Goal: Information Seeking & Learning: Learn about a topic

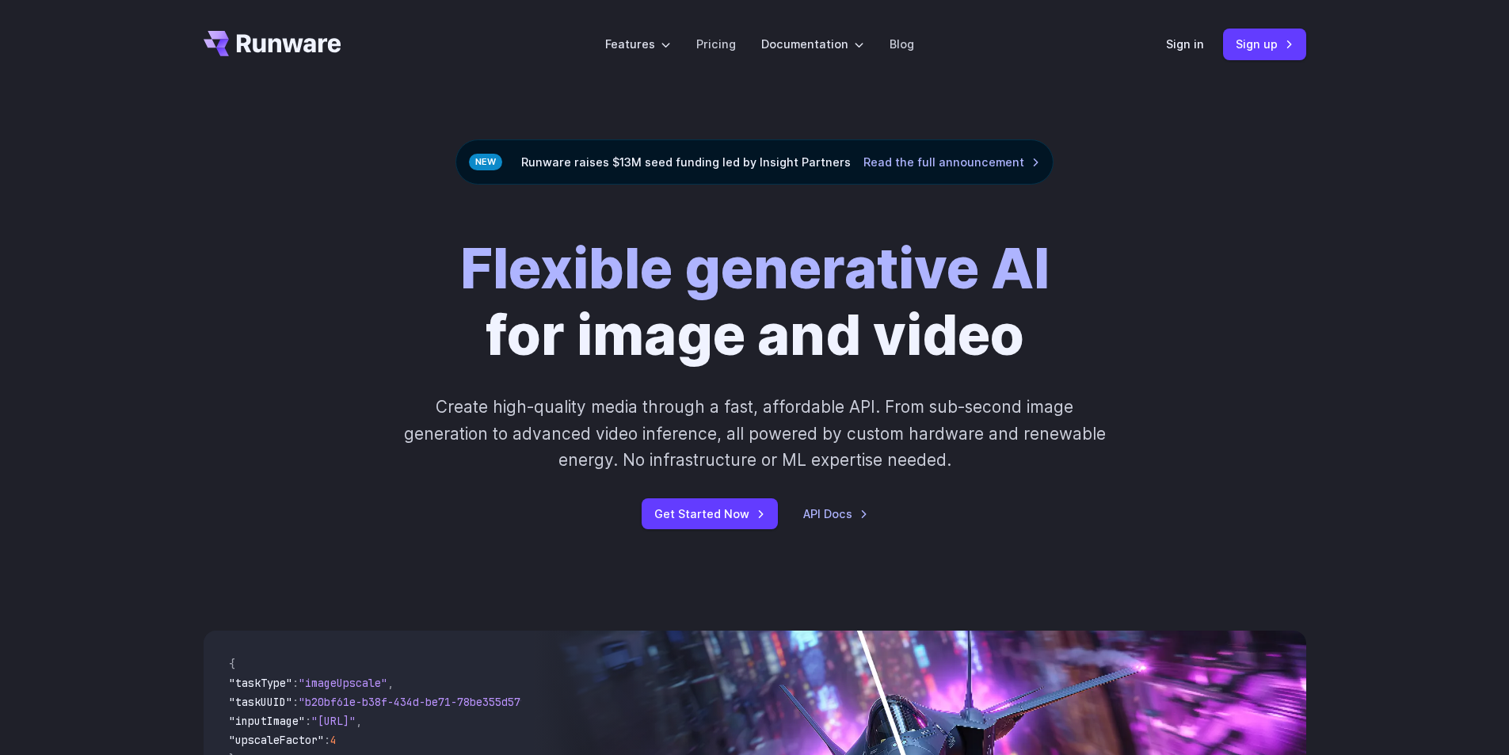
scroll to position [475, 0]
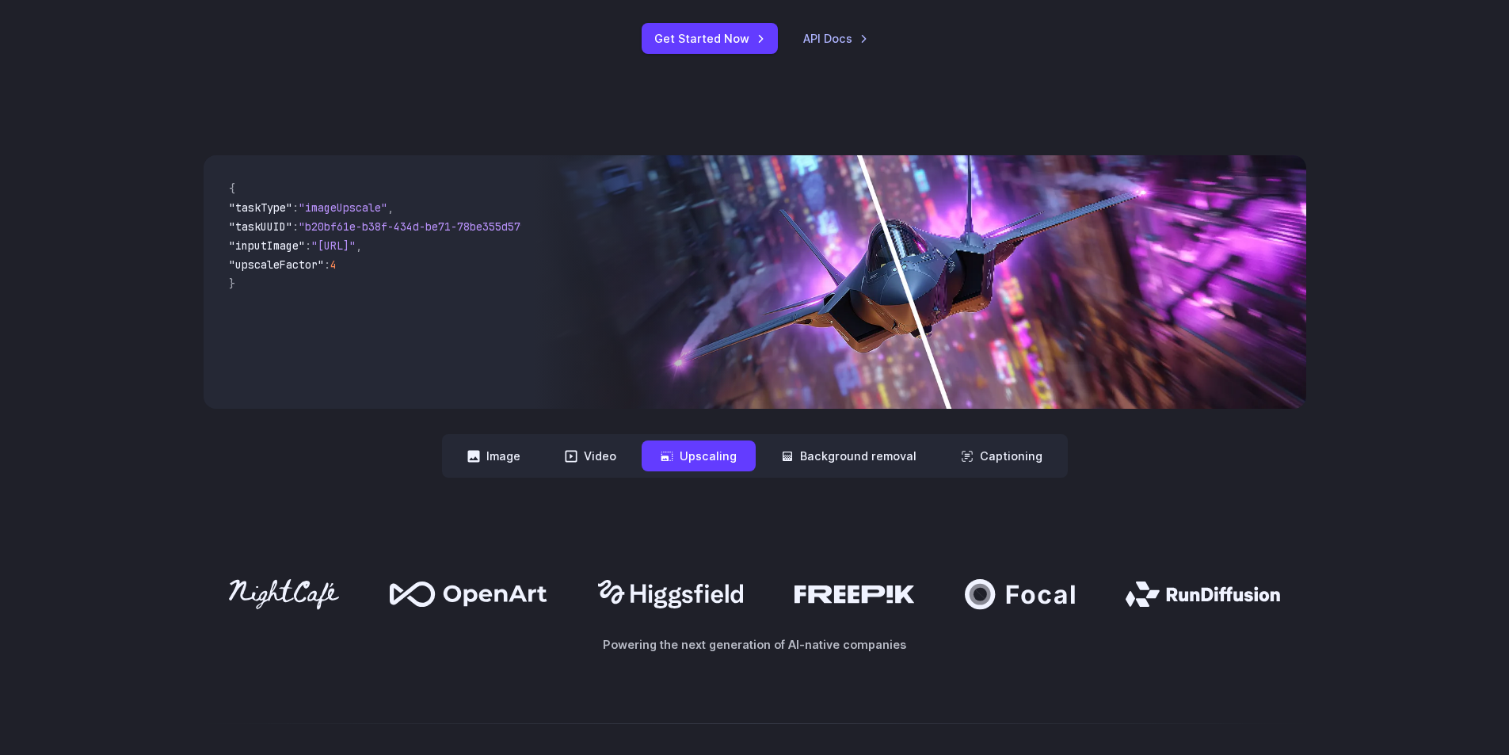
click at [824, 457] on button "Background removal" at bounding box center [849, 456] width 174 height 31
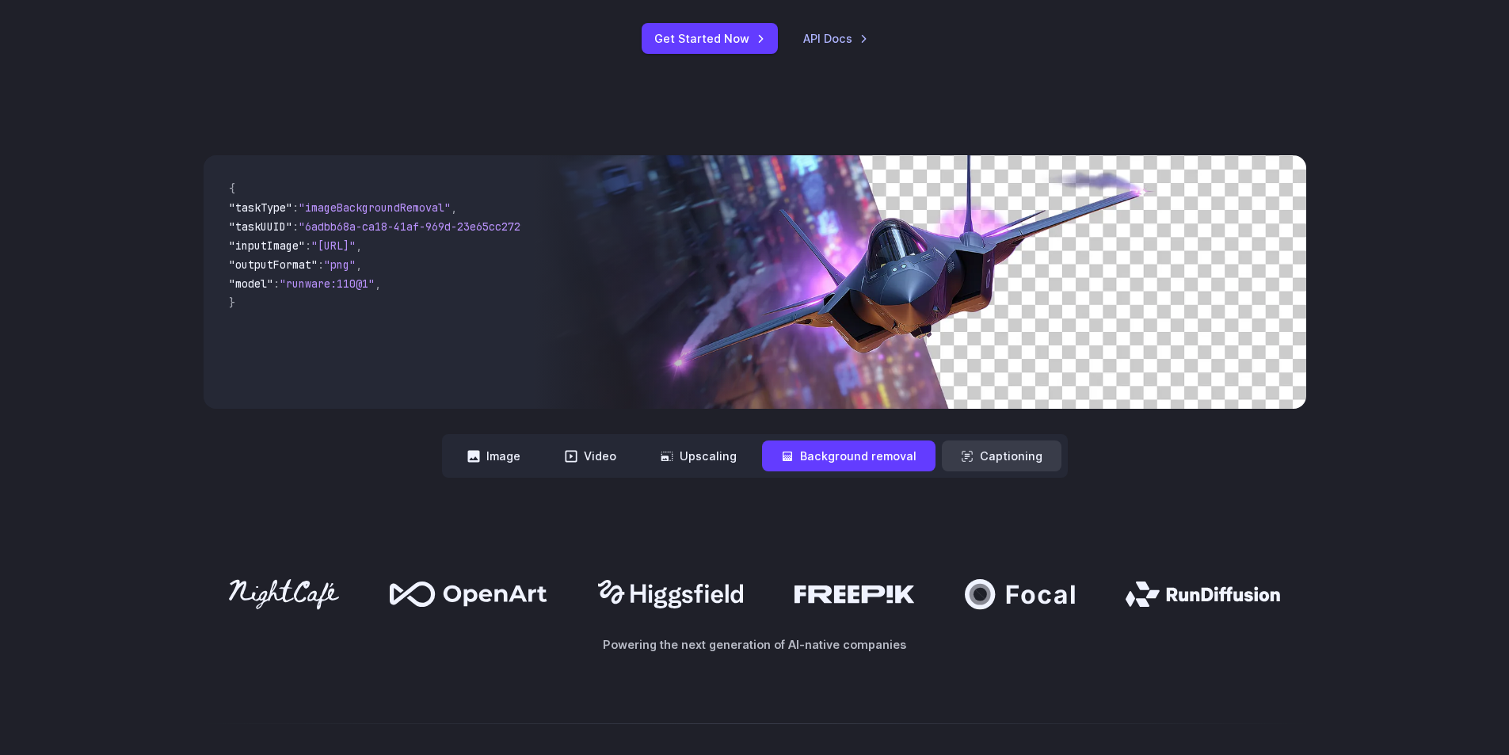
scroll to position [0, 0]
click at [992, 463] on button "Captioning" at bounding box center [1002, 456] width 120 height 31
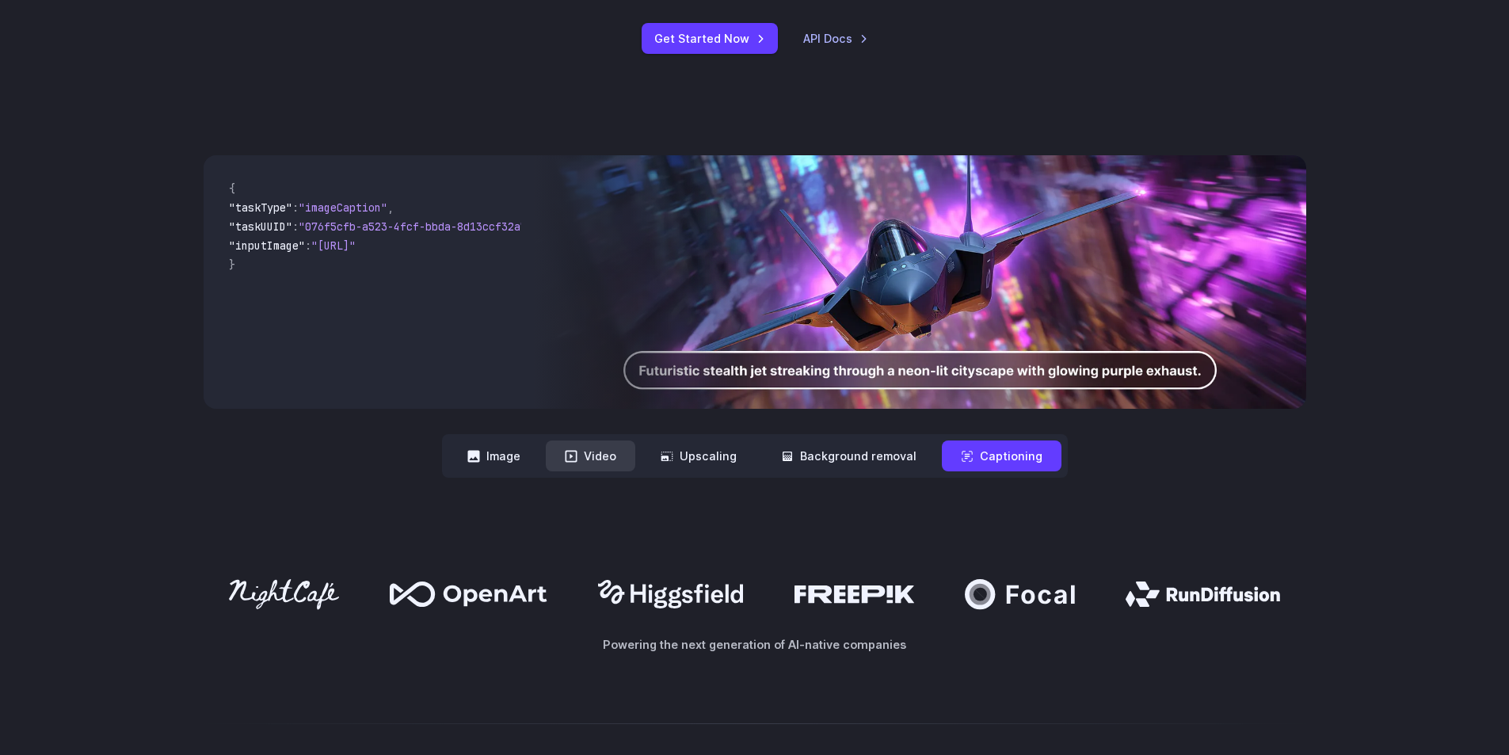
click at [612, 457] on button "Video" at bounding box center [591, 456] width 90 height 31
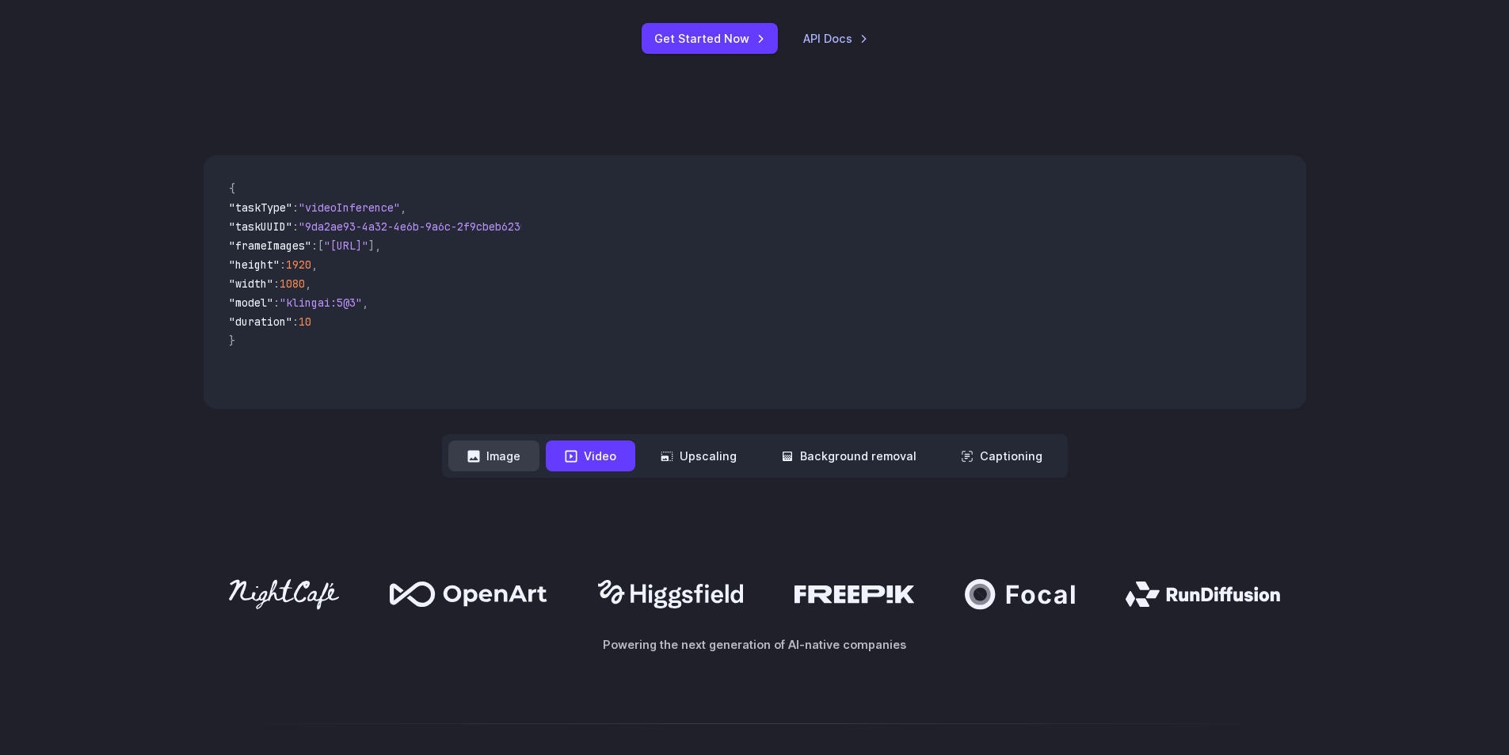
click at [540, 457] on button "Image" at bounding box center [493, 456] width 91 height 31
click at [588, 457] on button "Video" at bounding box center [591, 456] width 90 height 31
click at [704, 457] on button "Upscaling" at bounding box center [699, 456] width 114 height 31
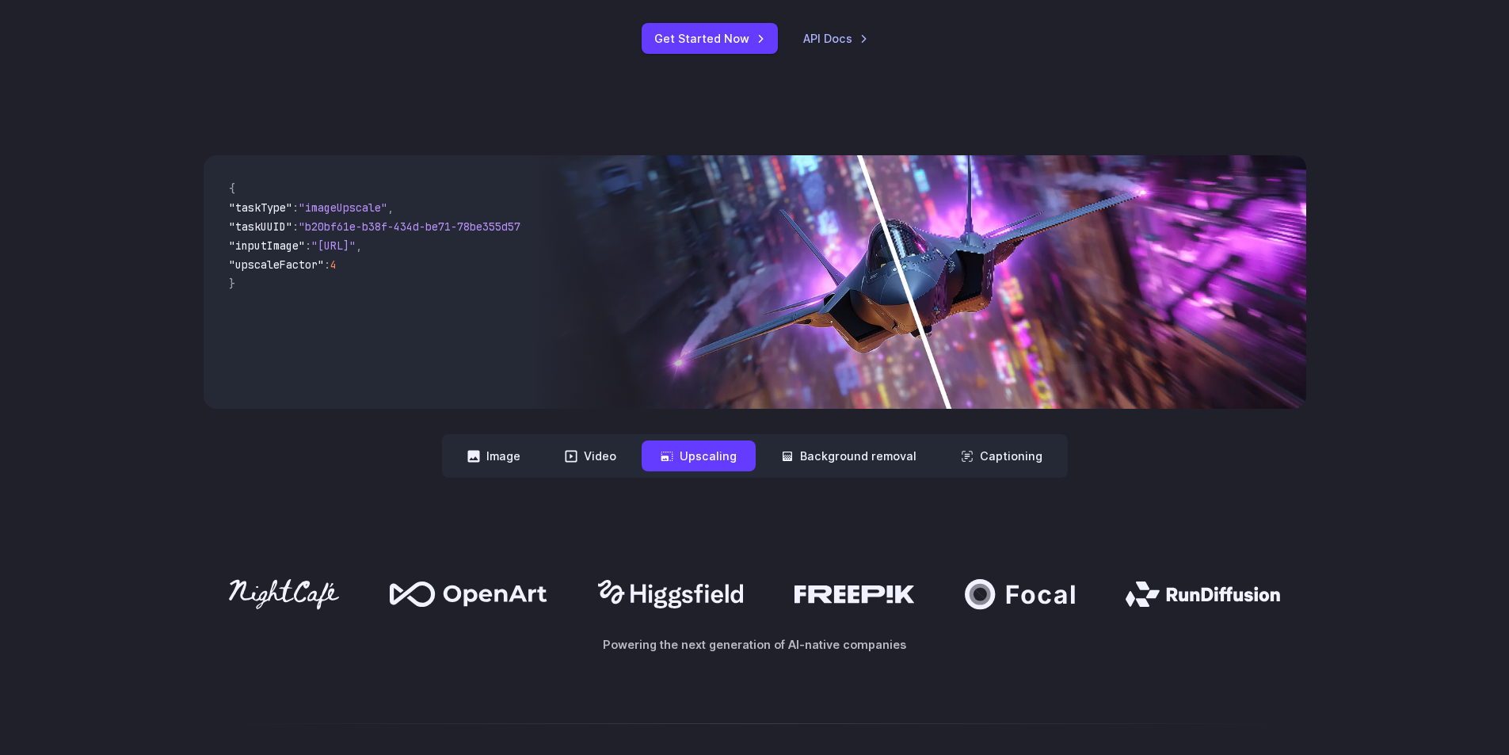
click at [649, 451] on button "Upscaling" at bounding box center [699, 456] width 114 height 31
click at [589, 467] on button "Video" at bounding box center [591, 456] width 90 height 31
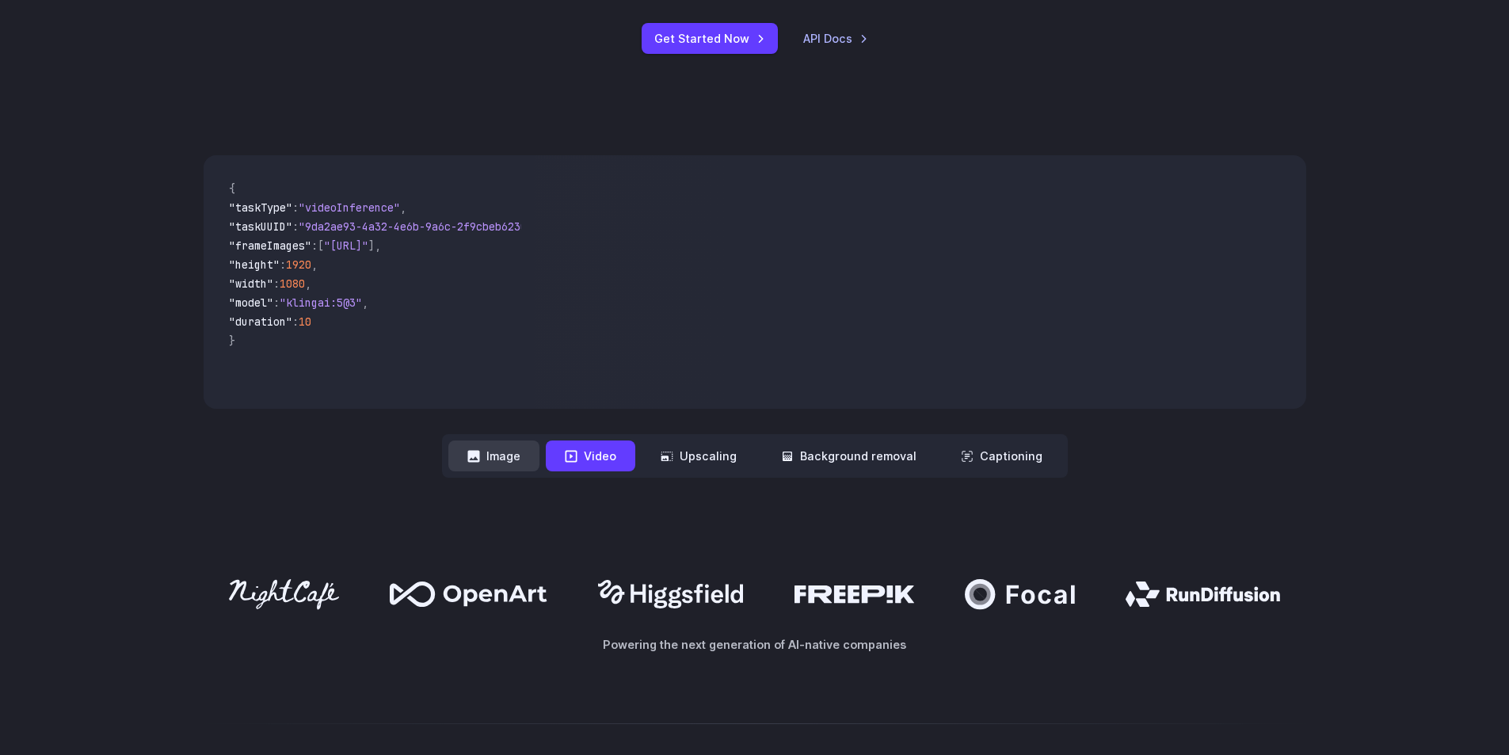
click at [528, 458] on button "Image" at bounding box center [493, 456] width 91 height 31
click at [584, 460] on button "Video" at bounding box center [591, 456] width 90 height 31
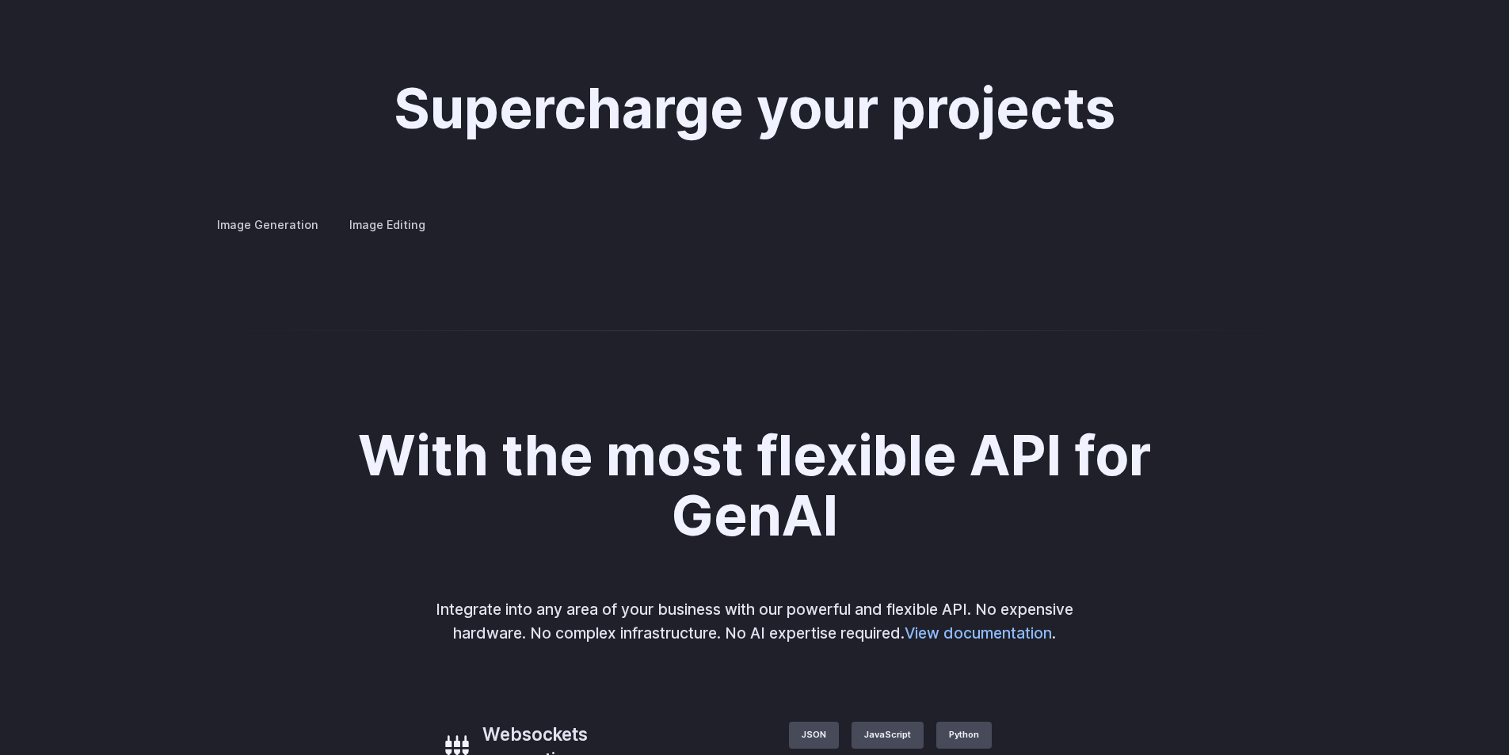
scroll to position [3169, 0]
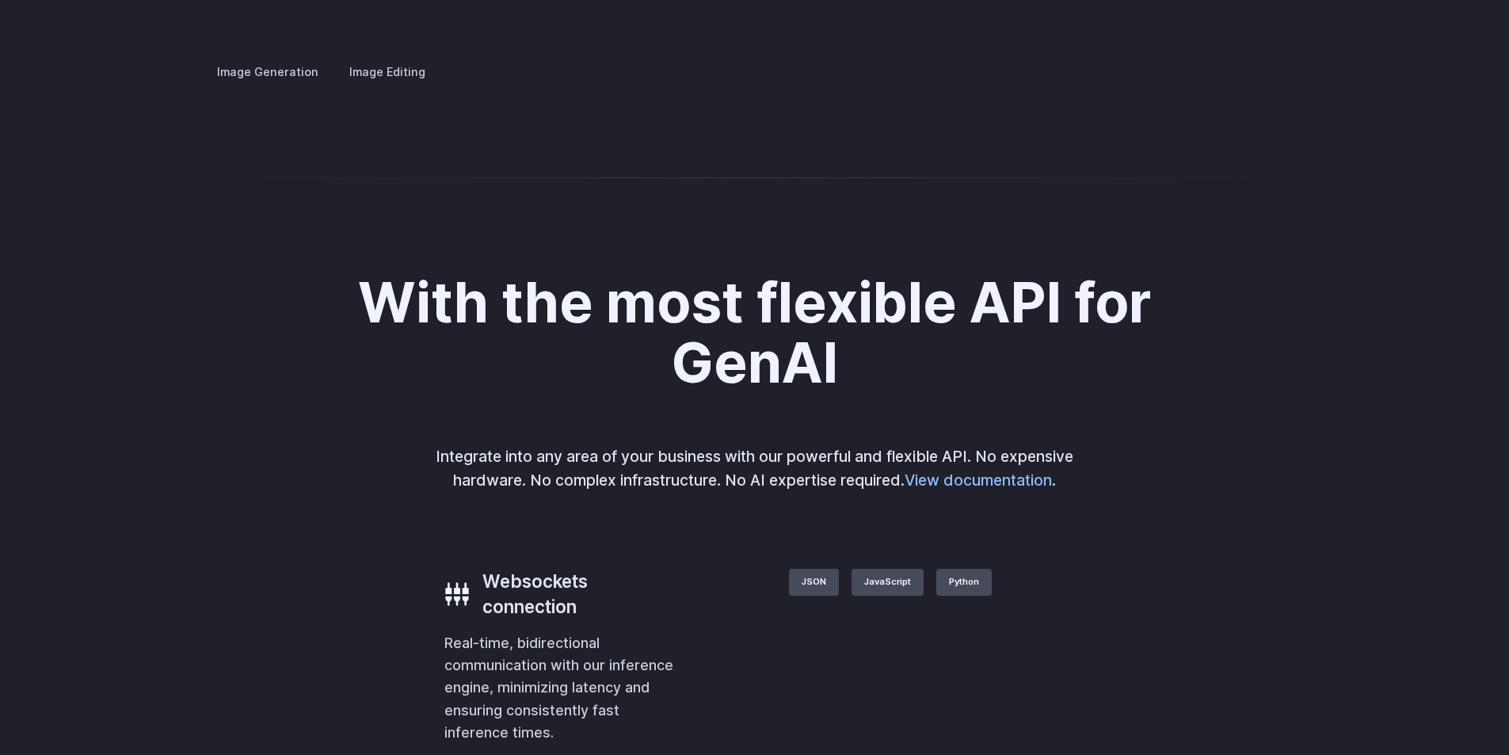
click at [383, 58] on label "Image Editing" at bounding box center [387, 72] width 103 height 28
click at [292, 58] on label "Image Generation" at bounding box center [268, 72] width 128 height 28
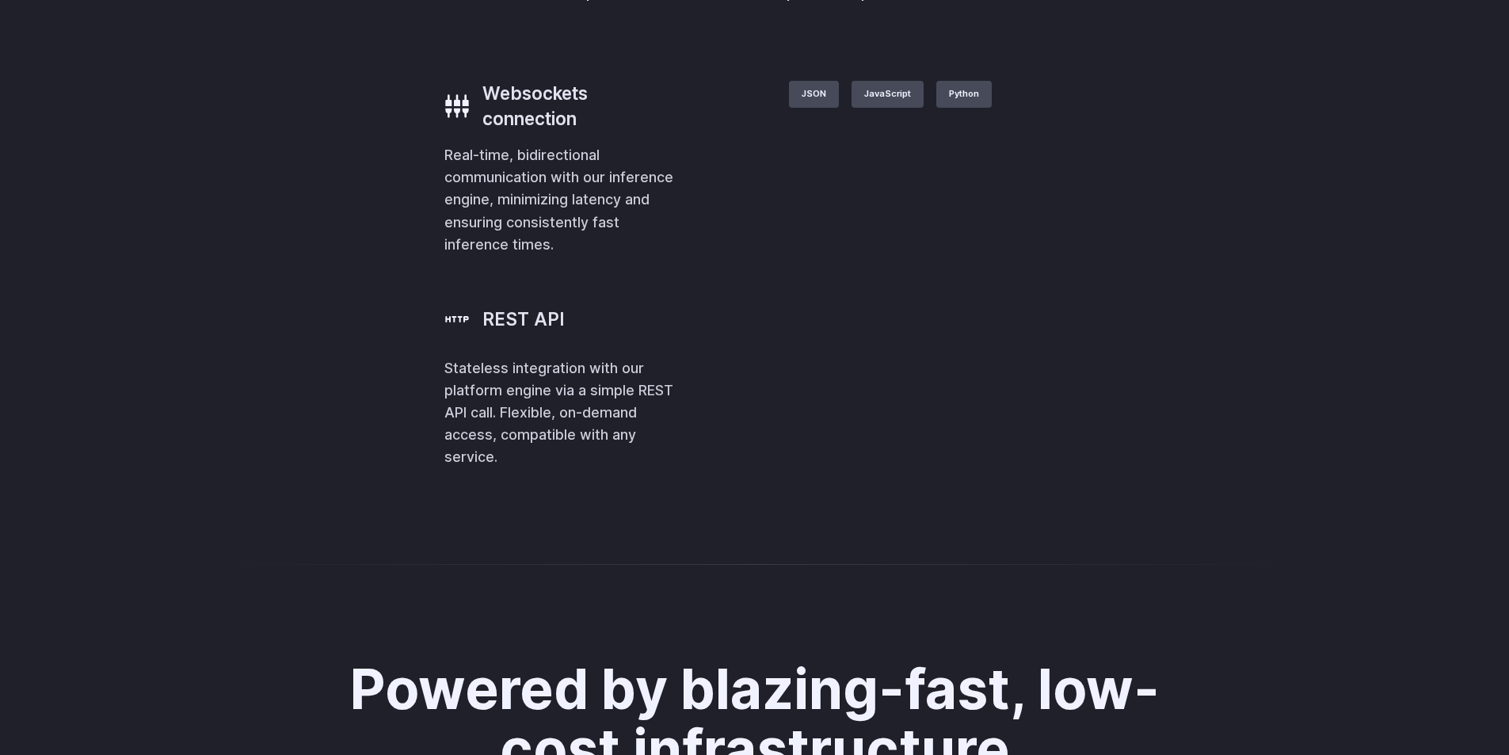
scroll to position [3961, 0]
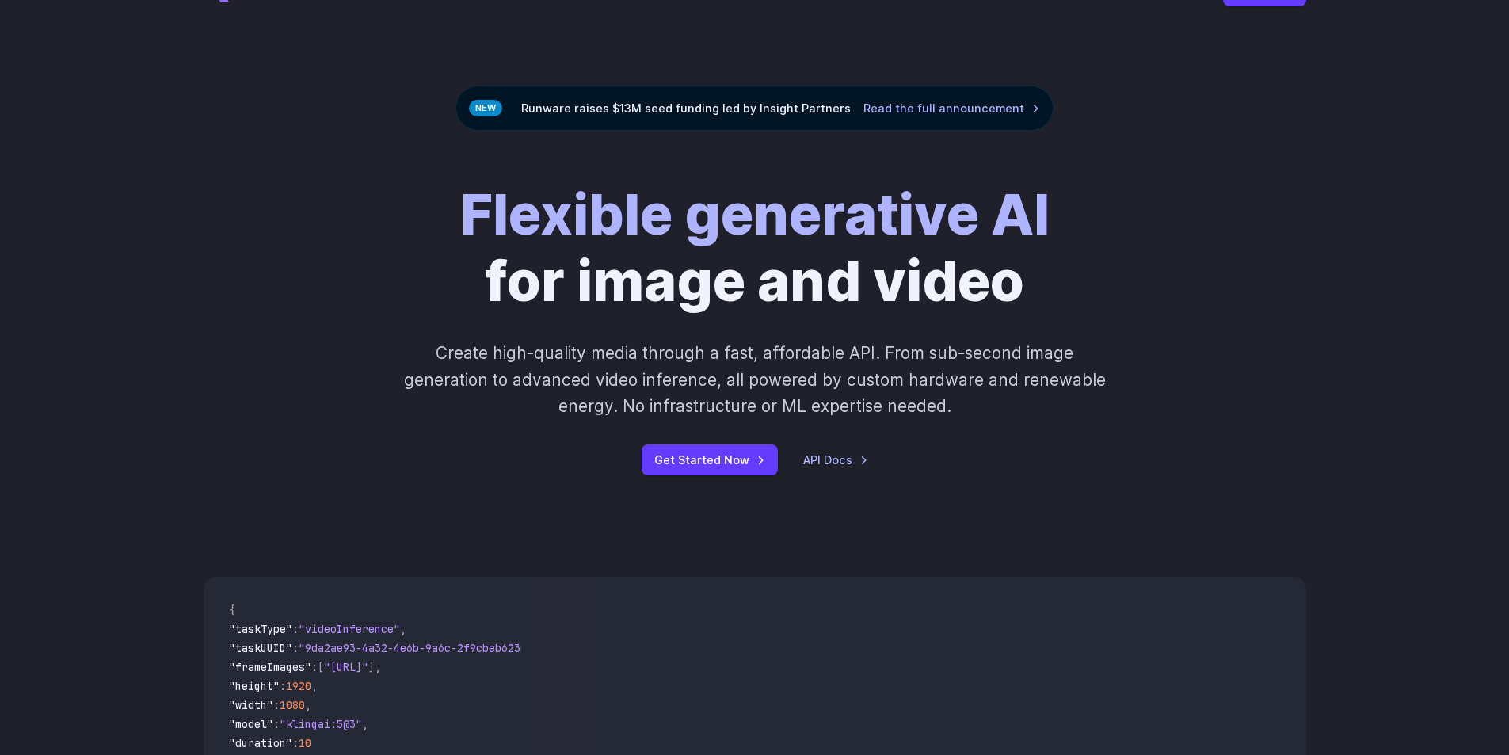
scroll to position [0, 0]
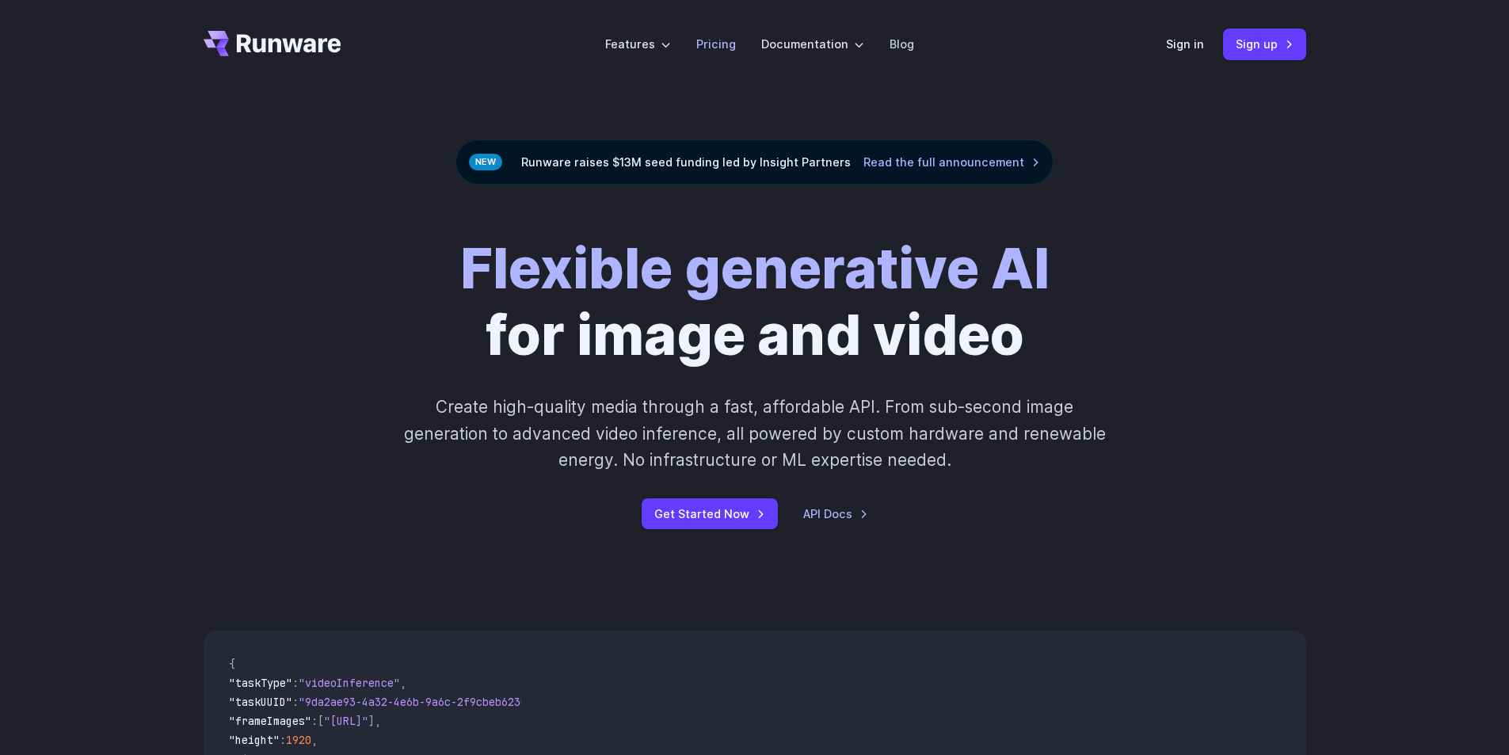
click at [723, 44] on link "Pricing" at bounding box center [716, 44] width 40 height 18
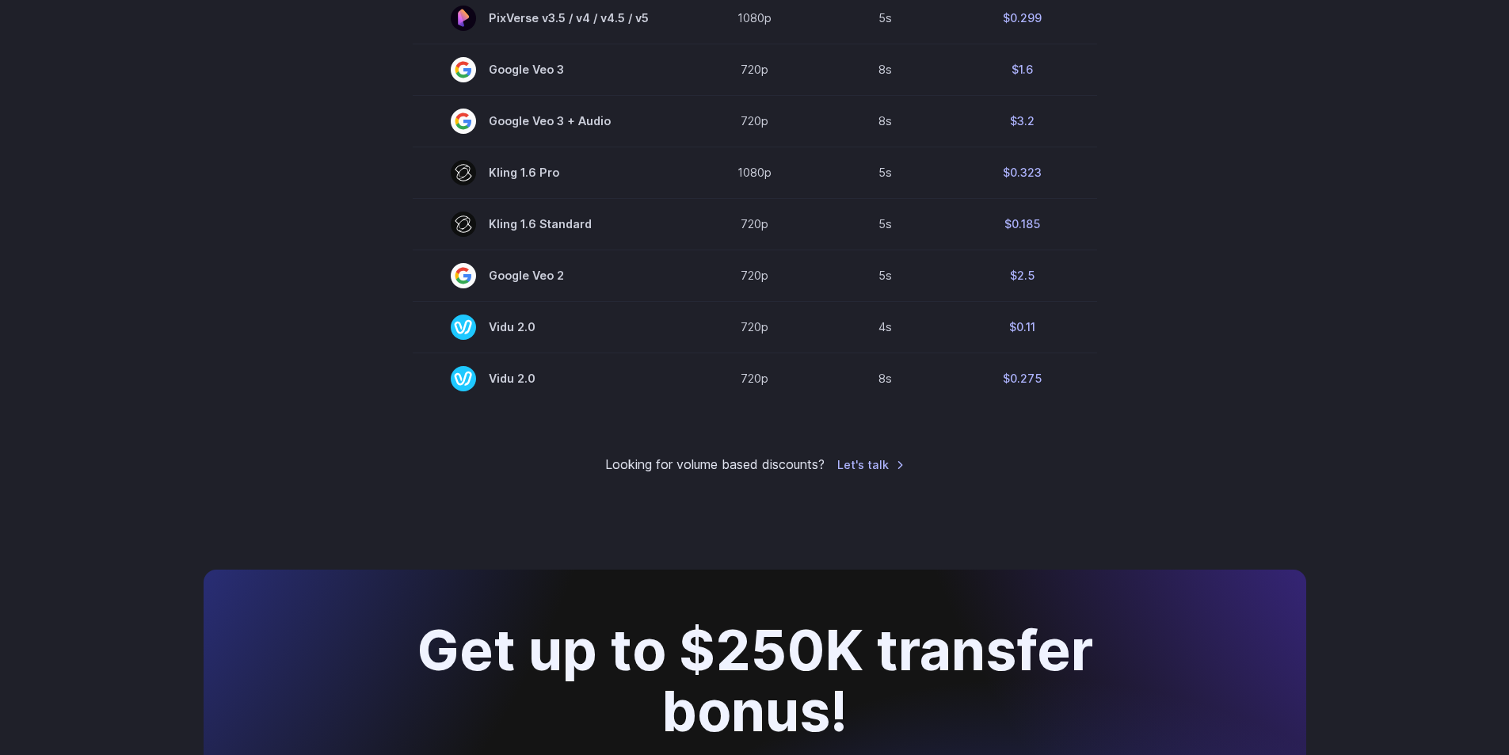
scroll to position [1505, 0]
